Goal: Check status: Check status

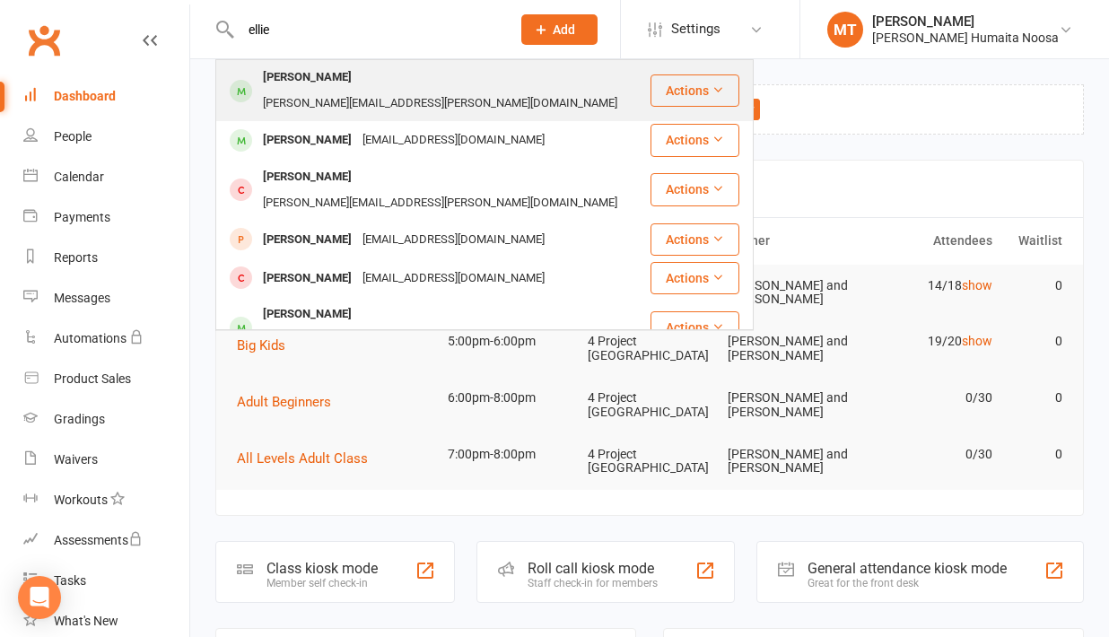
type input "ellie"
click at [317, 75] on div "[PERSON_NAME]" at bounding box center [308, 78] width 100 height 26
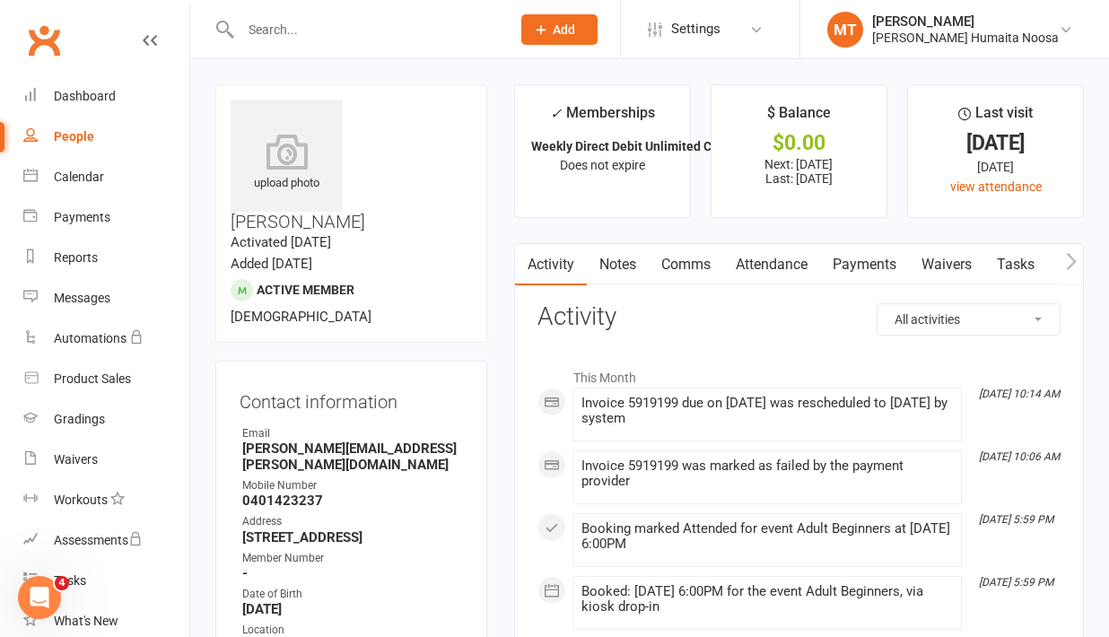
click at [862, 253] on link "Payments" at bounding box center [864, 264] width 89 height 41
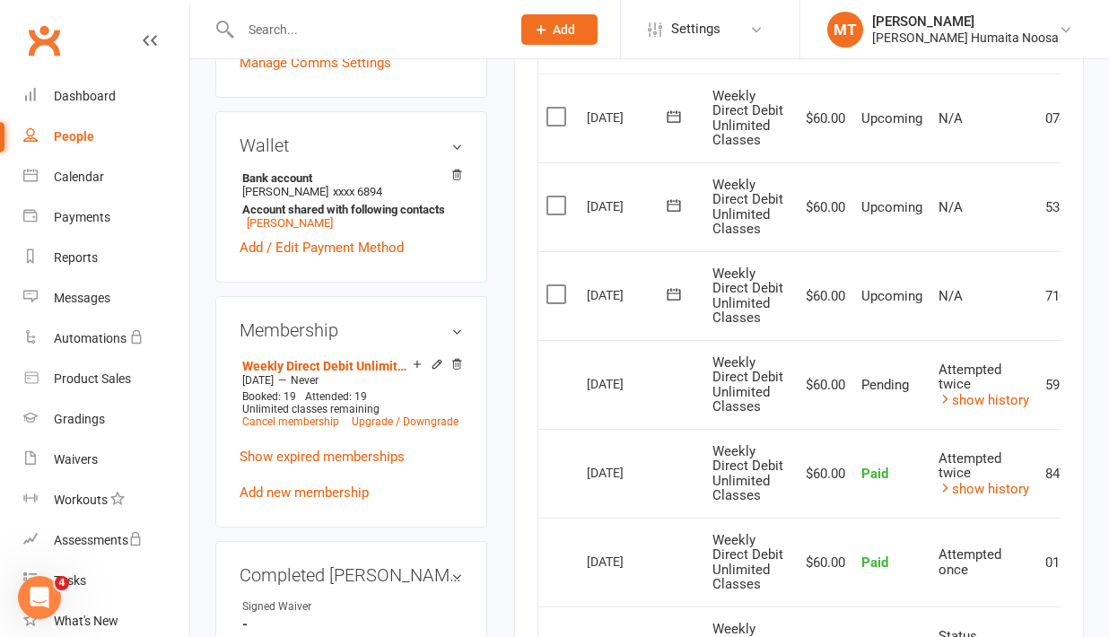
scroll to position [635, 0]
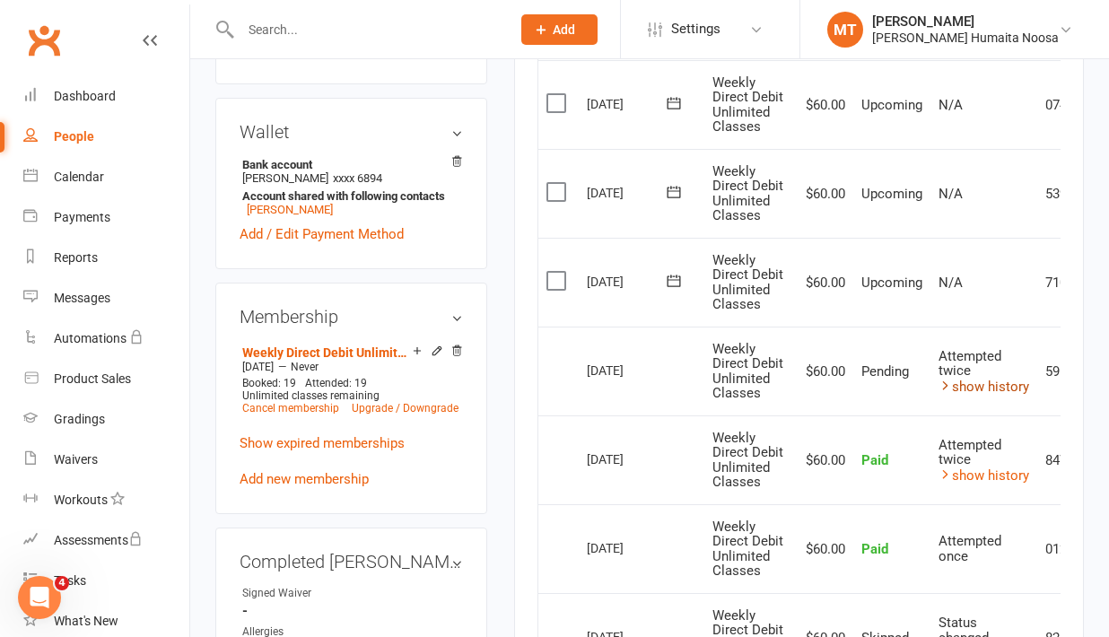
click at [980, 388] on link "show history" at bounding box center [984, 387] width 91 height 16
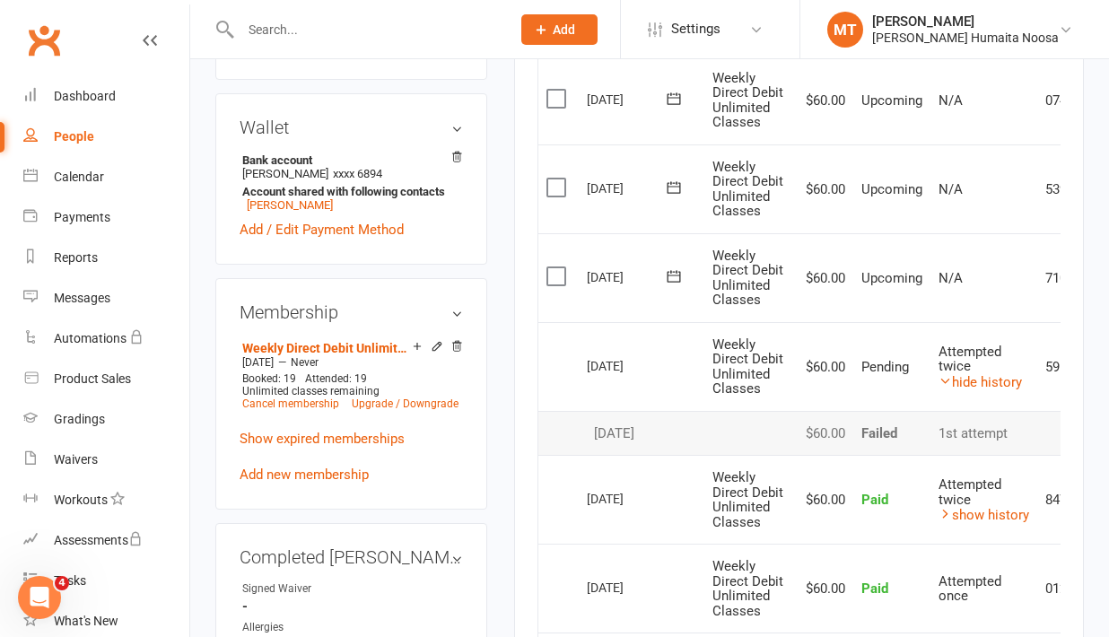
scroll to position [629, 0]
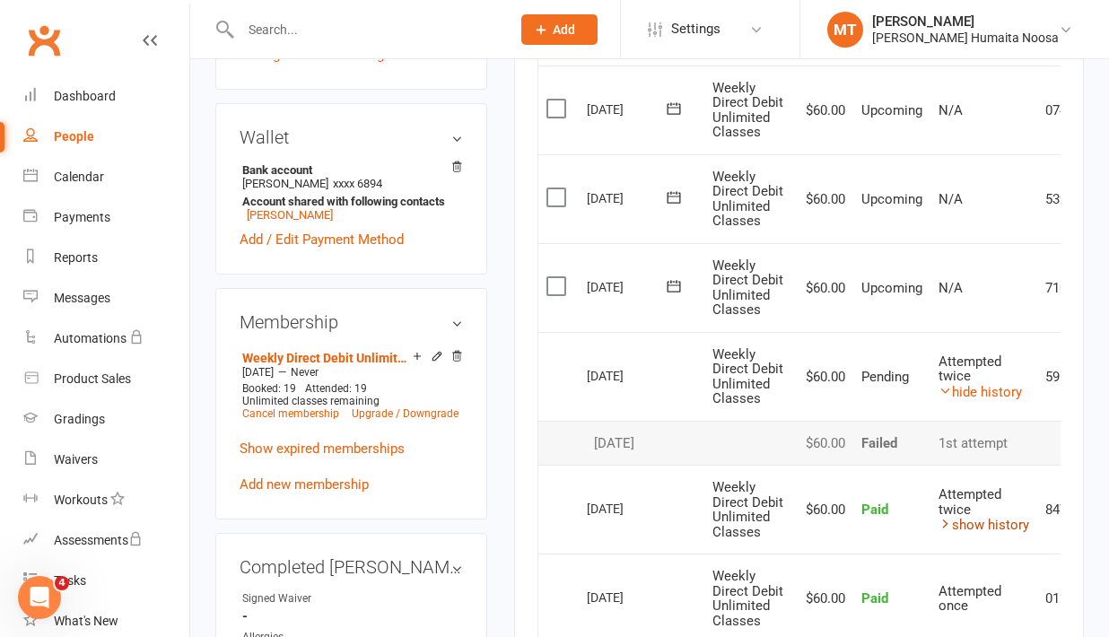
click at [968, 528] on link "show history" at bounding box center [984, 525] width 91 height 16
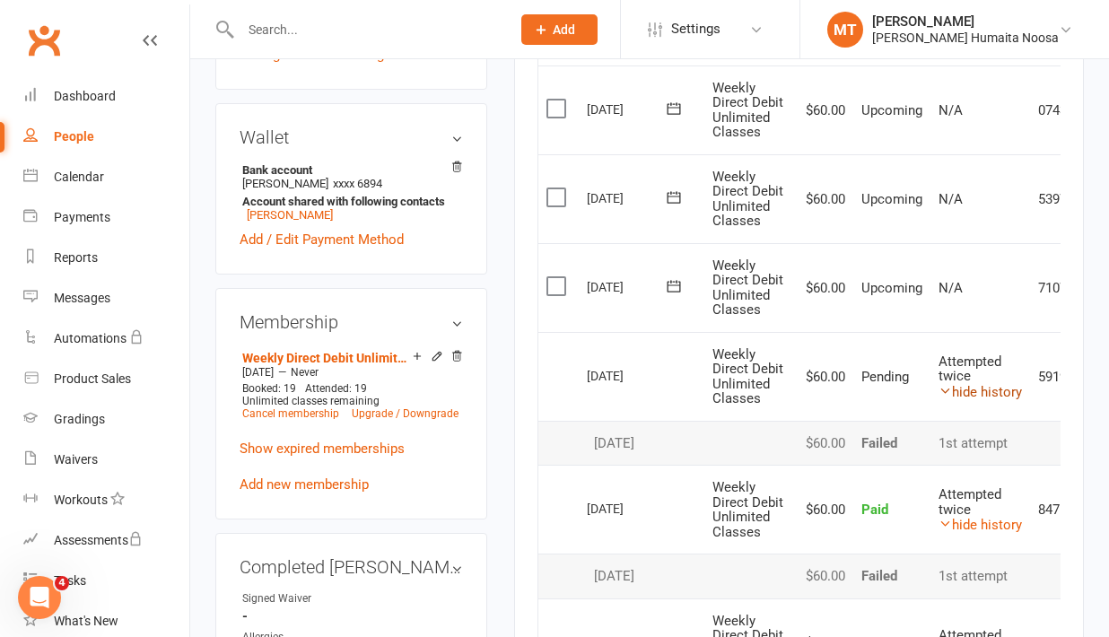
click at [992, 391] on link "hide history" at bounding box center [980, 392] width 83 height 16
